Goal: Task Accomplishment & Management: Manage account settings

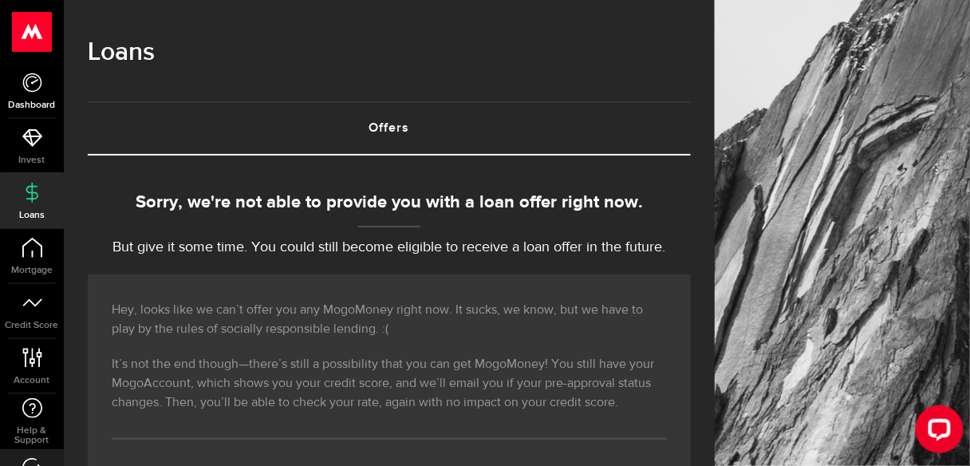
click at [26, 82] on use at bounding box center [31, 82] width 19 height 19
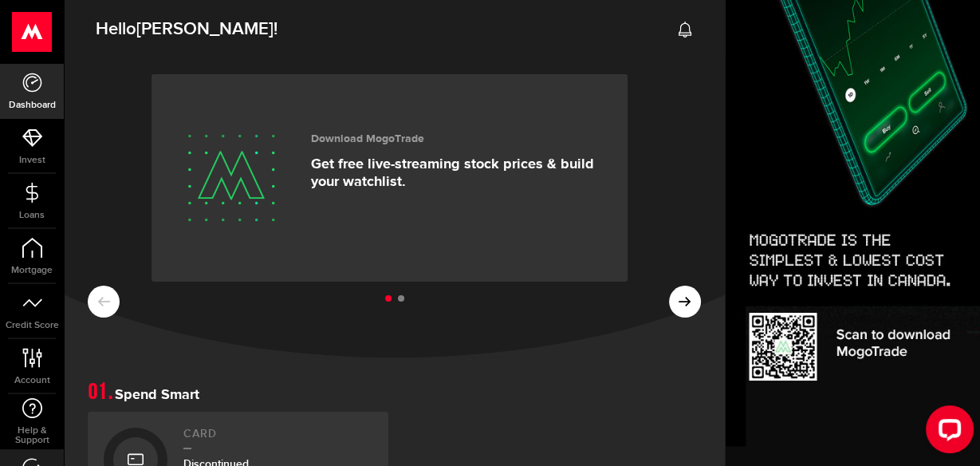
click at [30, 34] on use at bounding box center [32, 32] width 39 height 40
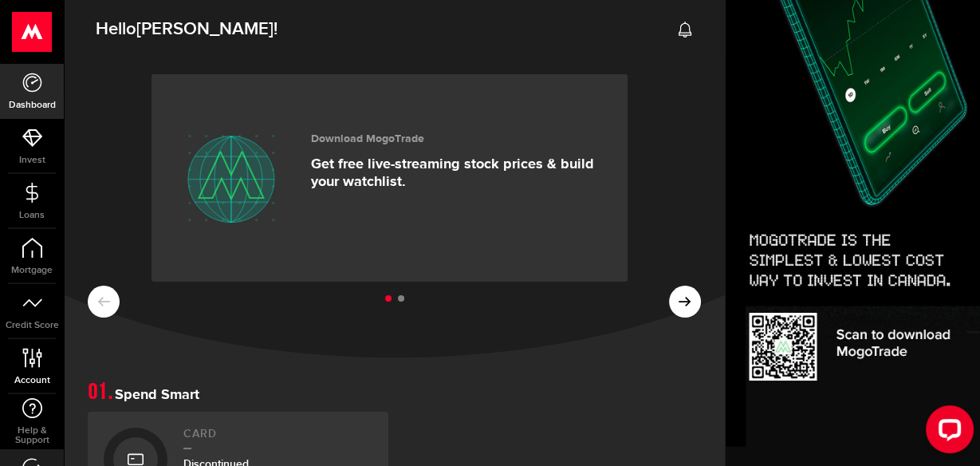
click at [31, 357] on use at bounding box center [31, 357] width 19 height 19
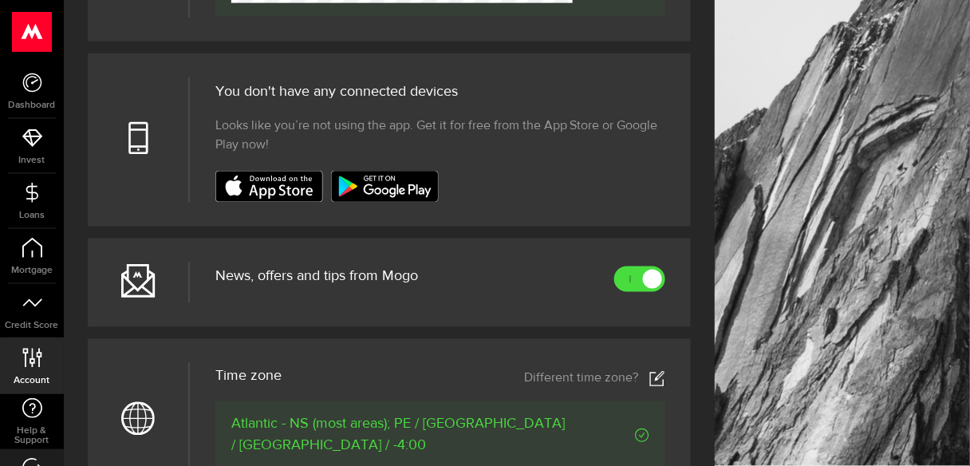
scroll to position [565, 0]
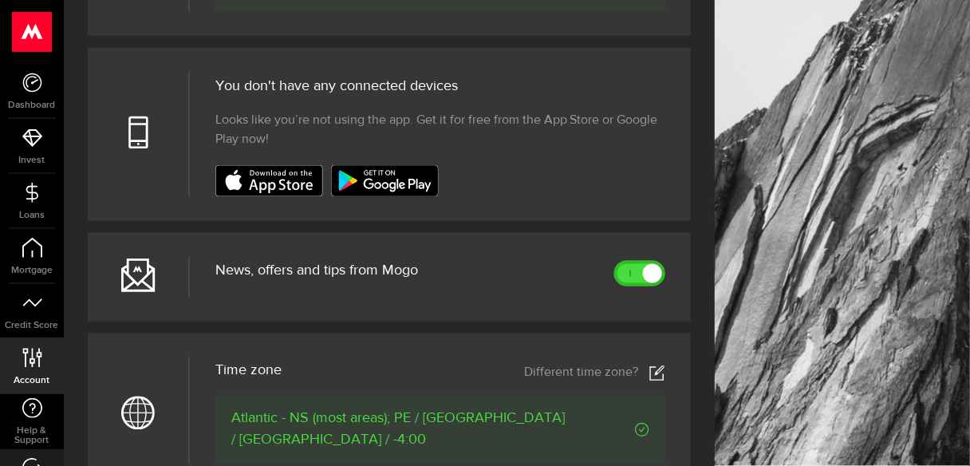
click at [640, 286] on link at bounding box center [639, 274] width 51 height 26
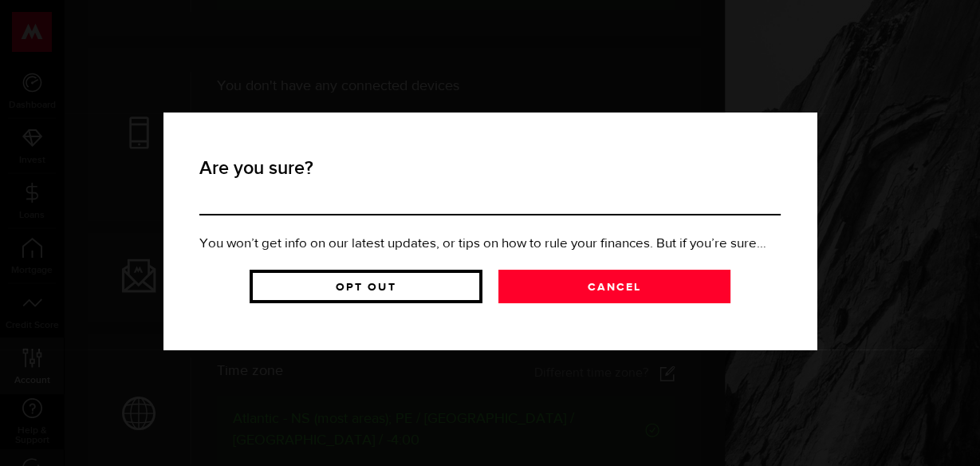
click at [408, 294] on link "Opt Out" at bounding box center [366, 286] width 233 height 33
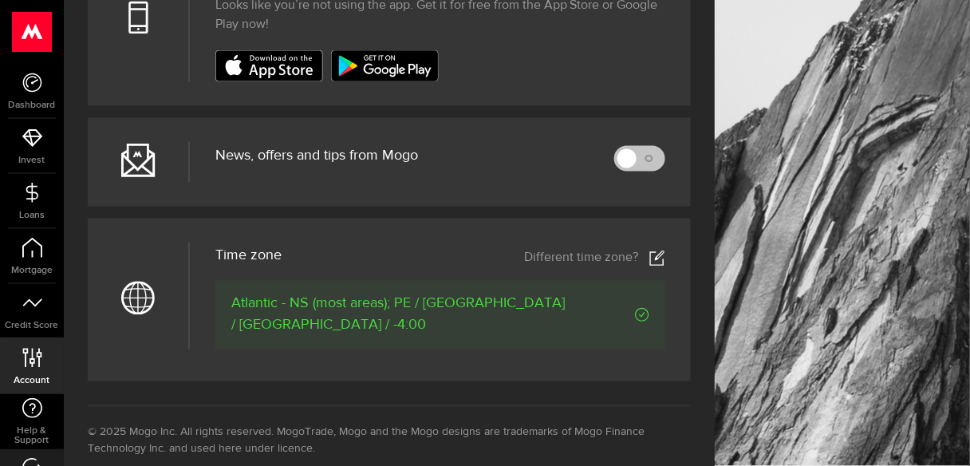
scroll to position [484, 0]
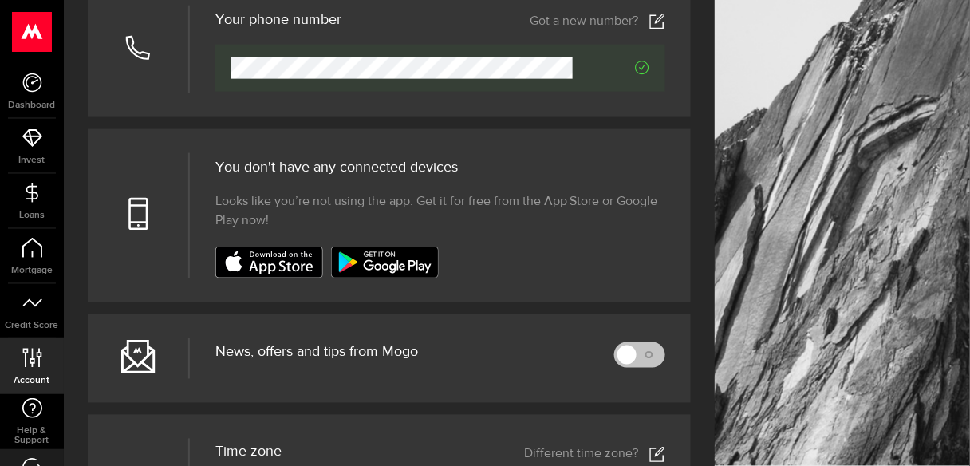
click at [649, 75] on icon "Verified" at bounding box center [642, 68] width 14 height 14
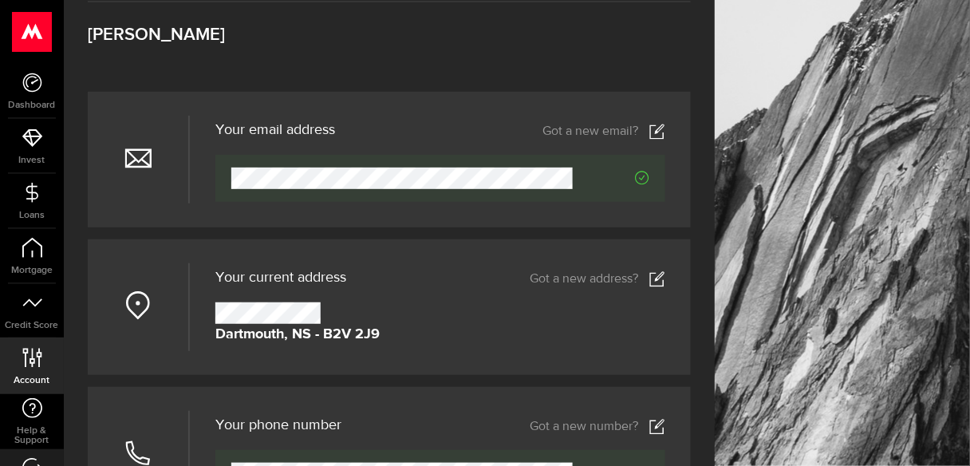
scroll to position [0, 0]
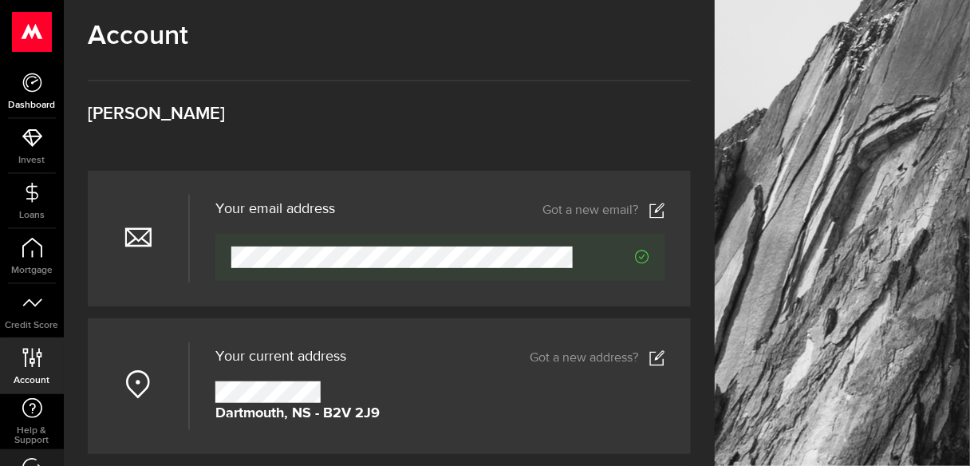
click at [26, 78] on icon at bounding box center [32, 83] width 20 height 20
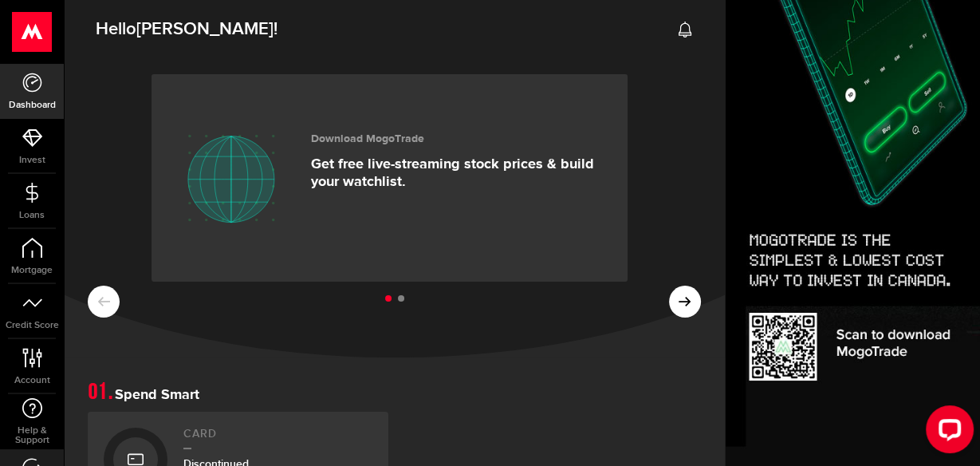
click at [677, 31] on icon at bounding box center [685, 30] width 16 height 16
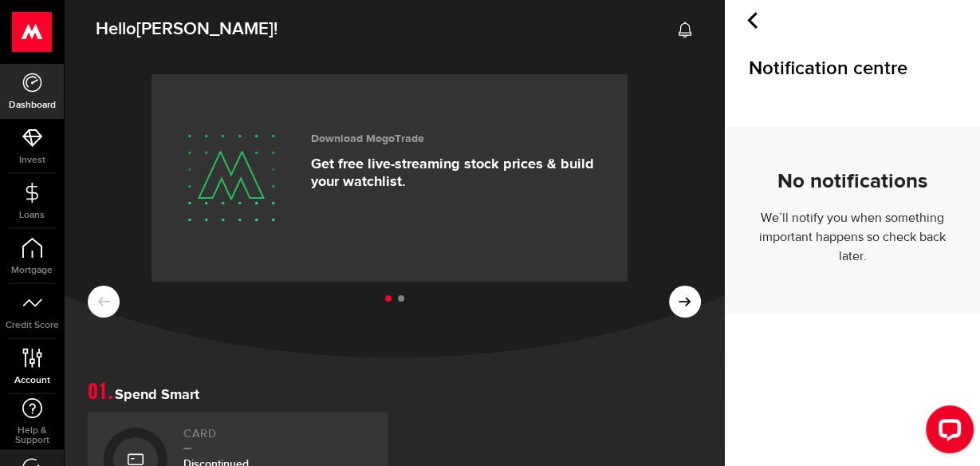
click at [28, 365] on icon at bounding box center [33, 358] width 22 height 20
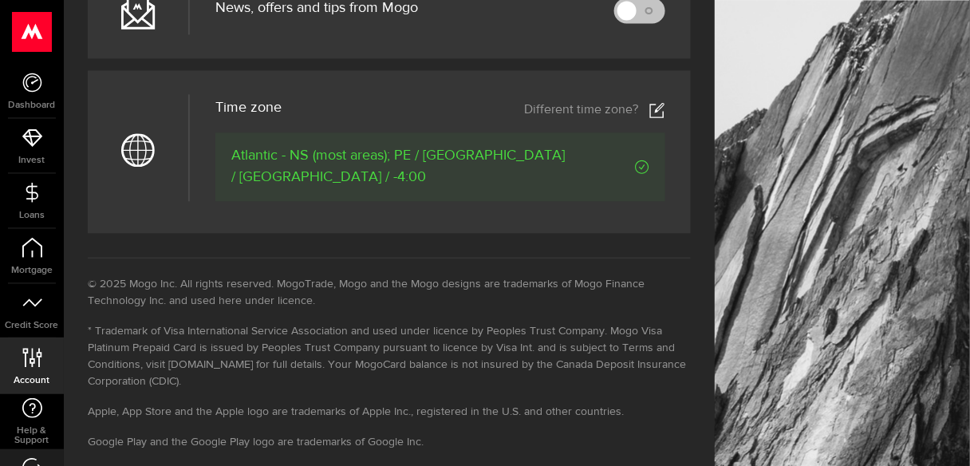
scroll to position [832, 0]
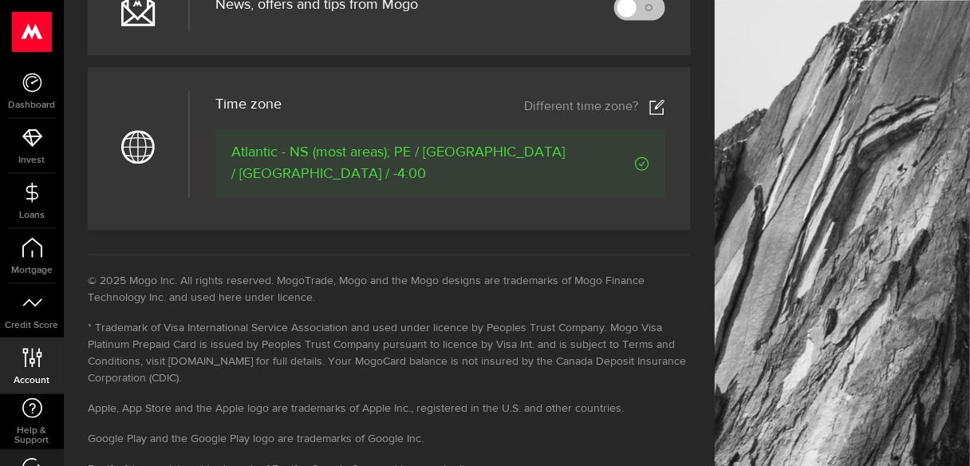
click at [26, 458] on icon at bounding box center [32, 468] width 20 height 20
